Goal: Transaction & Acquisition: Purchase product/service

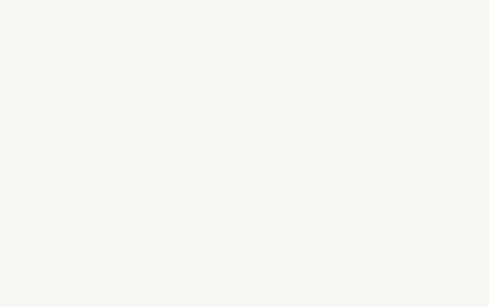
select select "FR"
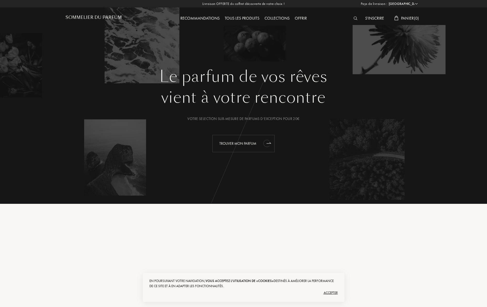
click at [253, 145] on div "Trouver mon parfum" at bounding box center [243, 143] width 62 height 17
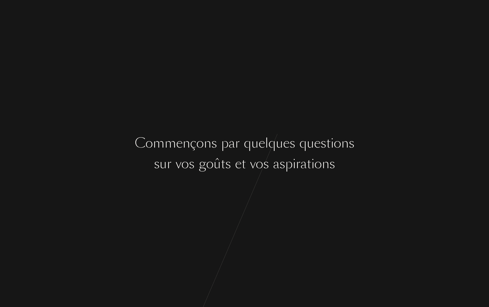
click at [253, 145] on div "u" at bounding box center [254, 143] width 7 height 19
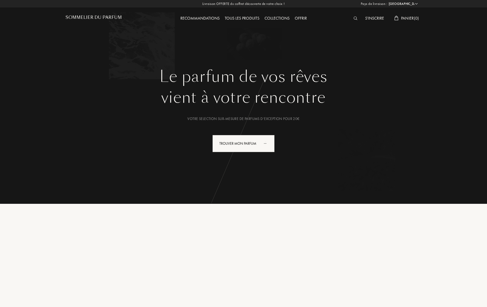
select select "FR"
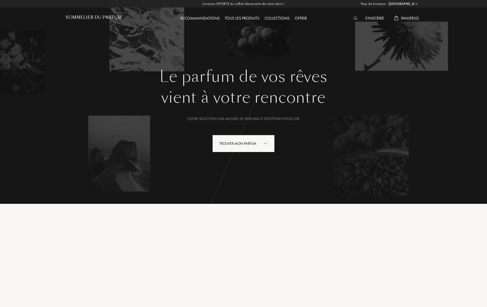
click at [355, 17] on img at bounding box center [356, 19] width 4 height 4
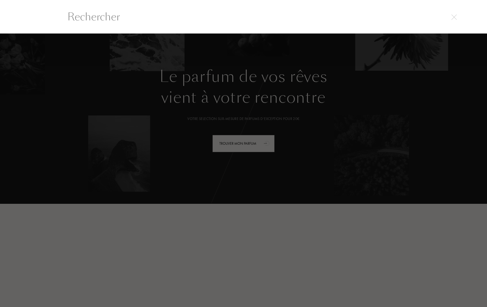
scroll to position [0, 0]
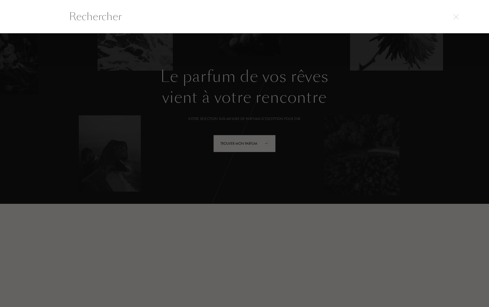
paste input "Eau tendre de Chance Chanel"
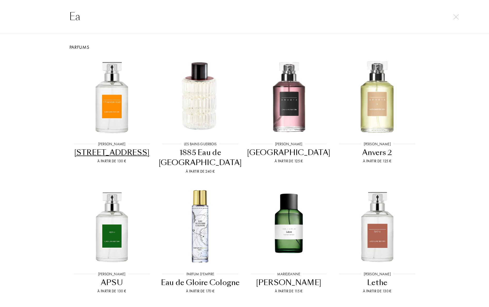
type input "E"
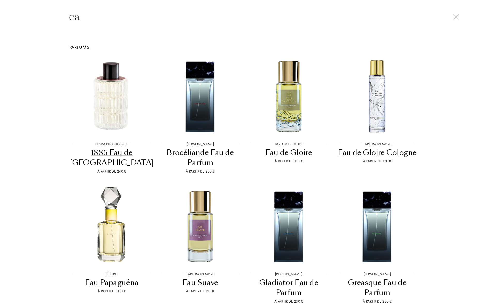
type input "e"
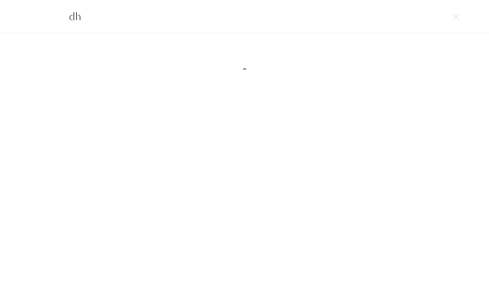
type input "d"
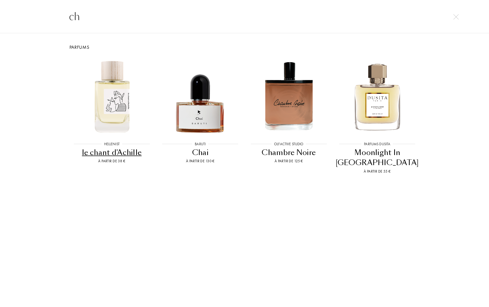
type input "c"
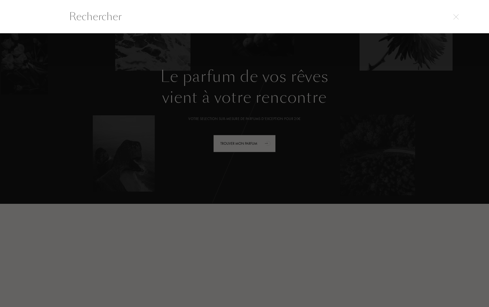
click at [454, 15] on img at bounding box center [455, 16] width 5 height 5
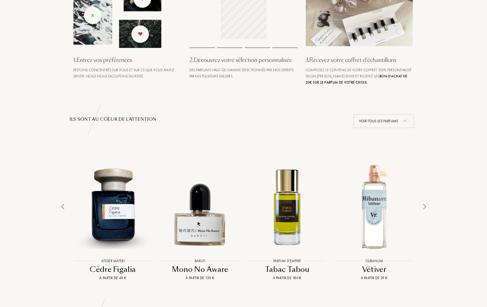
scroll to position [0, 0]
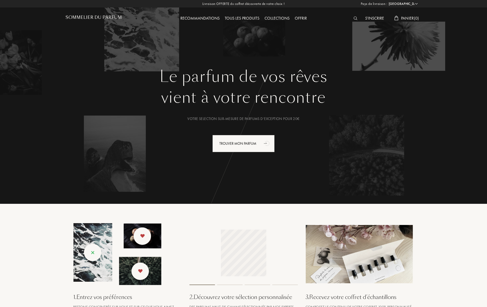
click at [241, 17] on div "Tous les produits" at bounding box center [242, 18] width 40 height 7
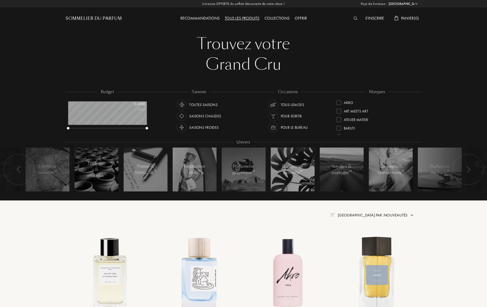
select select "FR"
